Goal: Information Seeking & Learning: Learn about a topic

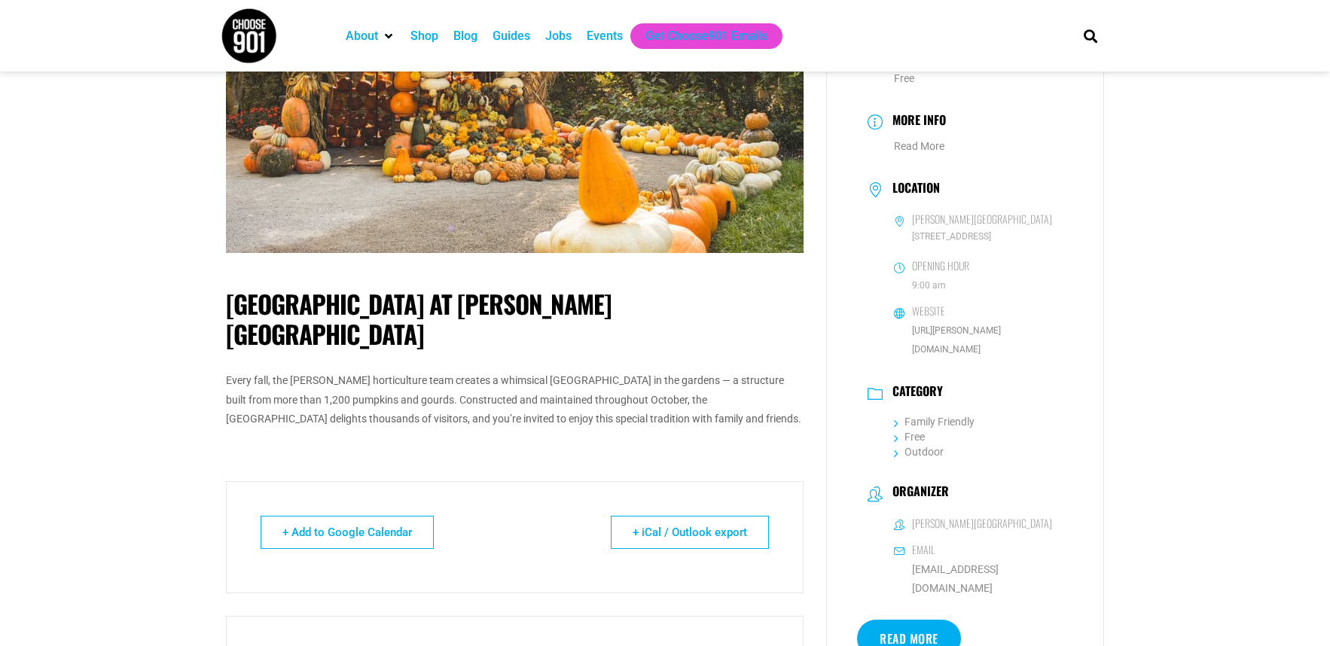
scroll to position [452, 0]
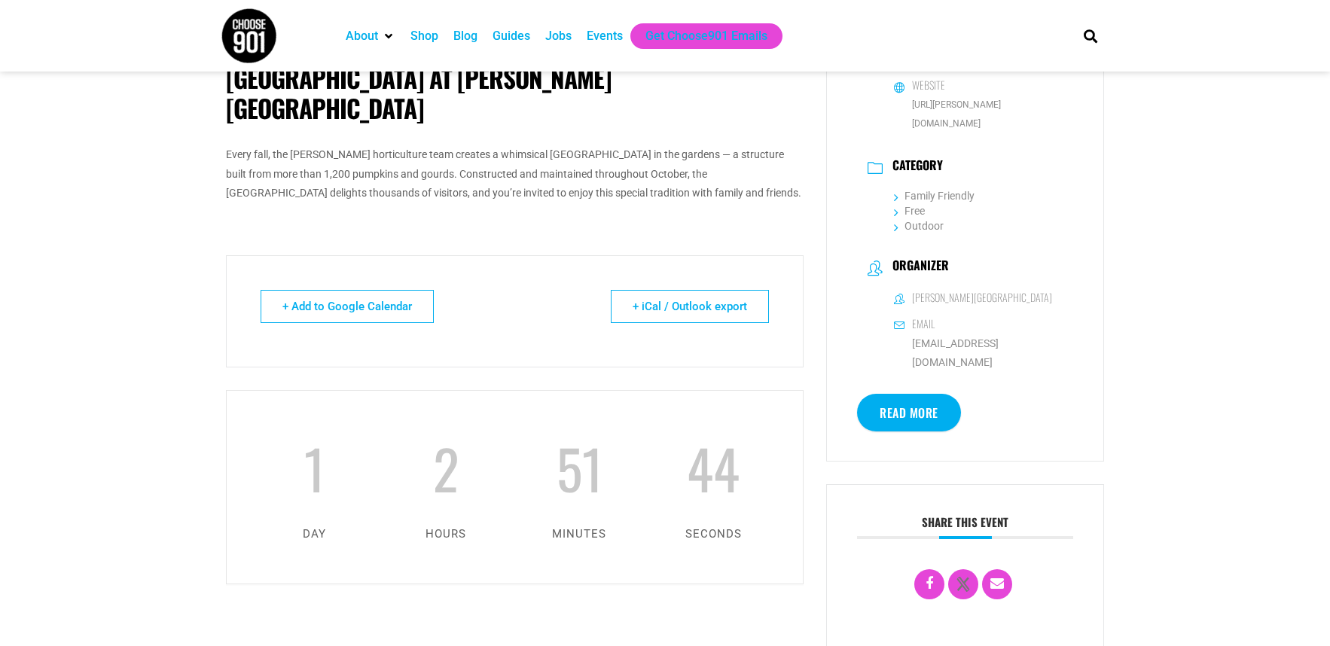
click at [895, 351] on div "Date Oct 11 2025 Time 10:00 am - 5:00 pm Cost Free More Info Read More Location…" at bounding box center [965, 51] width 278 height 819
click at [896, 394] on link "Read More" at bounding box center [909, 413] width 104 height 38
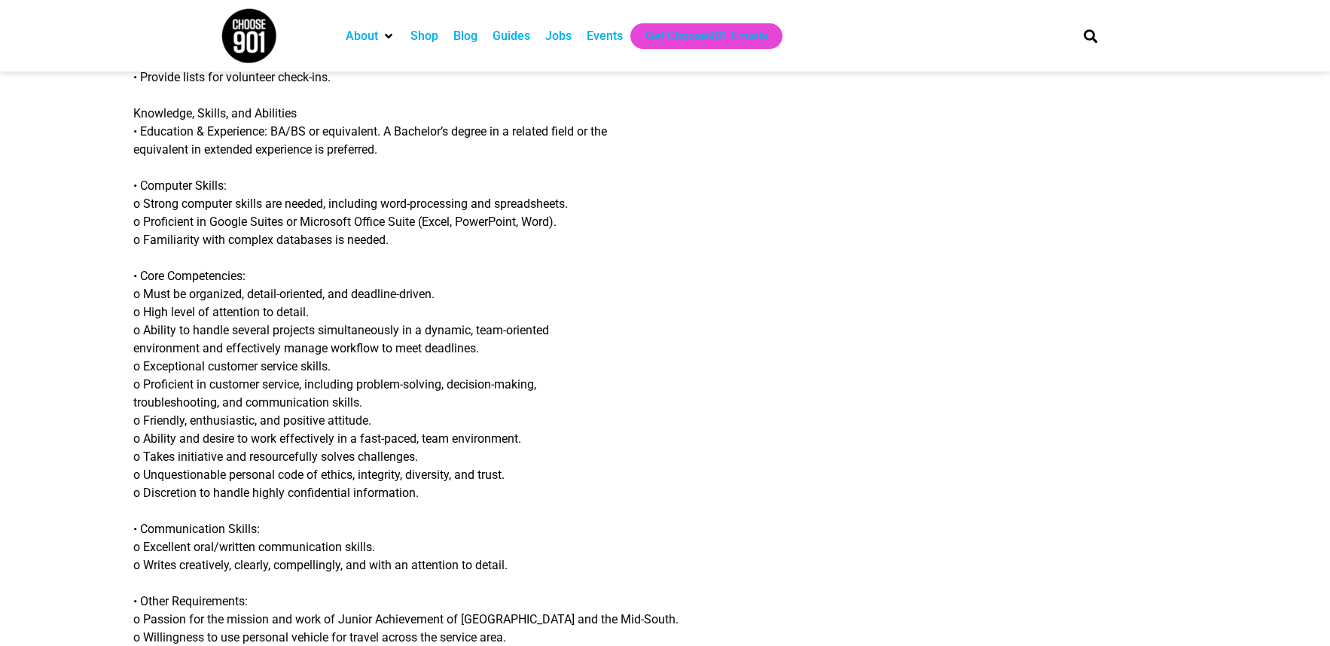
scroll to position [1280, 0]
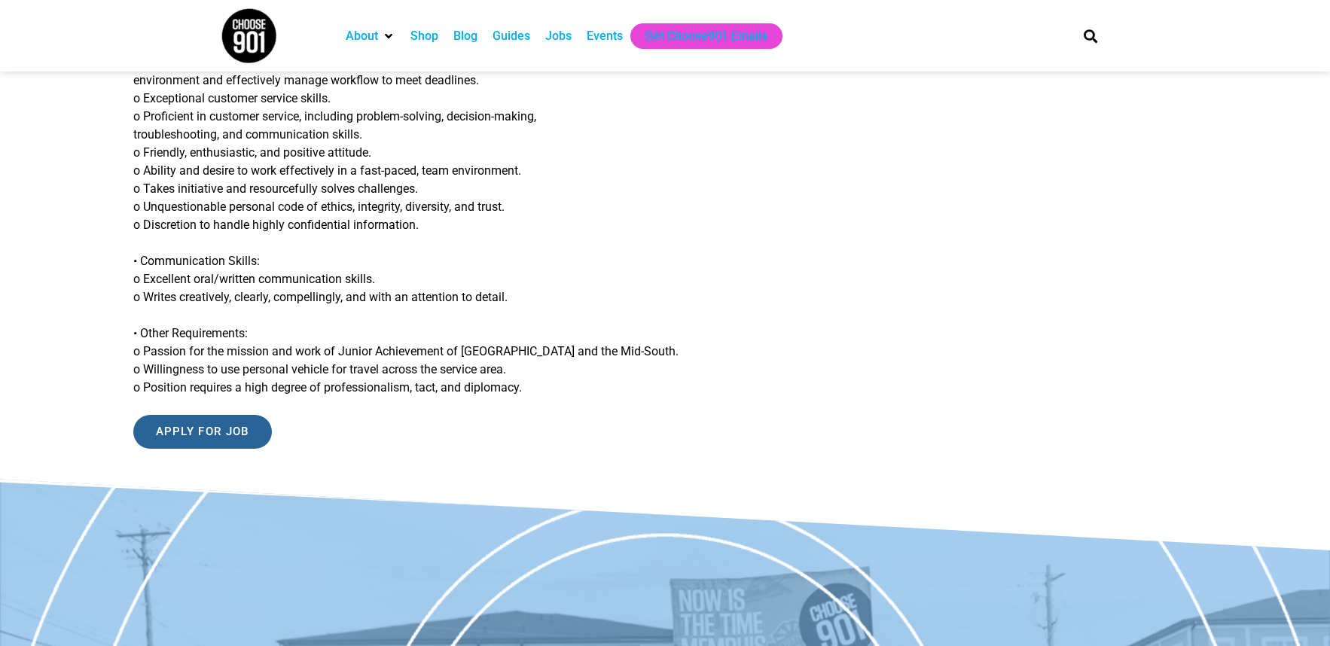
click at [256, 438] on input "Apply for job" at bounding box center [202, 432] width 139 height 34
